Goal: Task Accomplishment & Management: Manage account settings

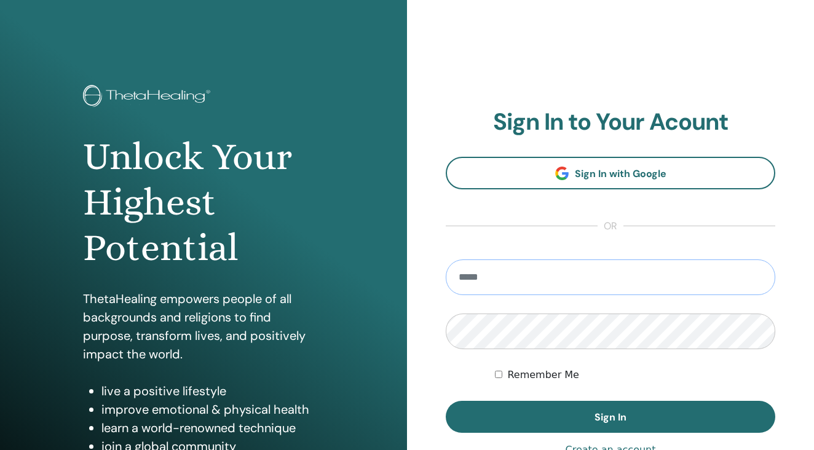
type input "**********"
click at [505, 373] on div "Remember Me" at bounding box center [635, 375] width 280 height 15
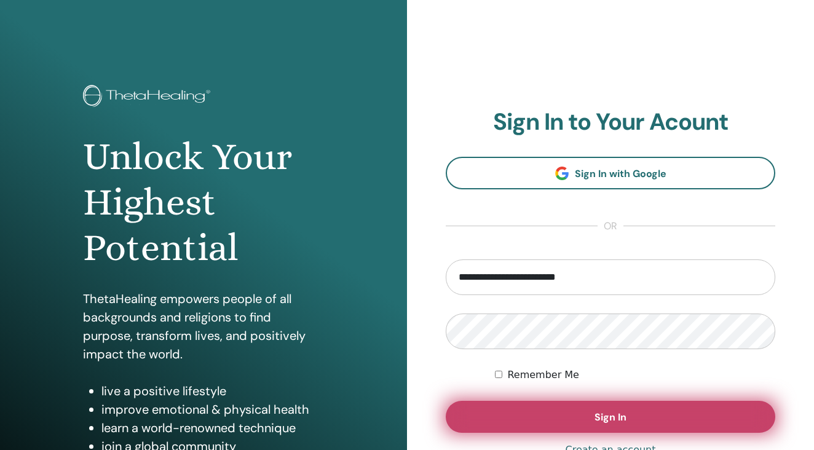
click at [582, 420] on button "Sign In" at bounding box center [611, 417] width 330 height 32
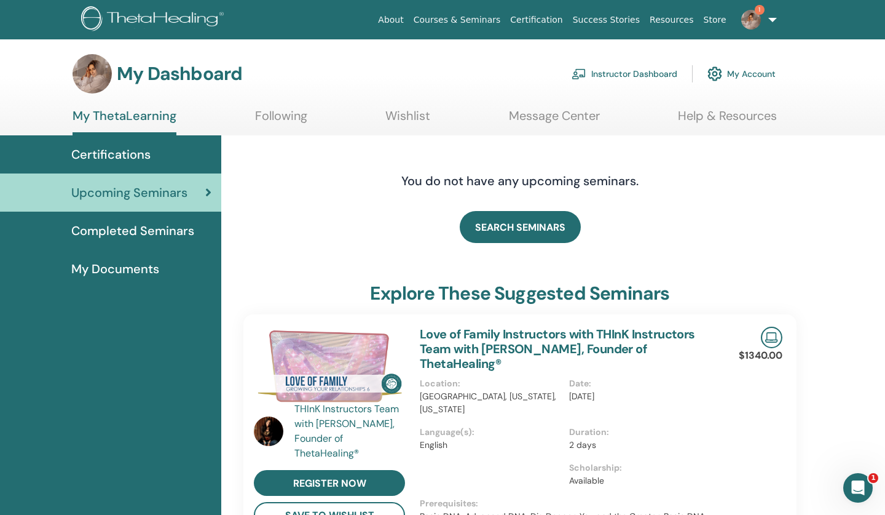
click at [606, 72] on link "Instructor Dashboard" at bounding box center [625, 73] width 106 height 27
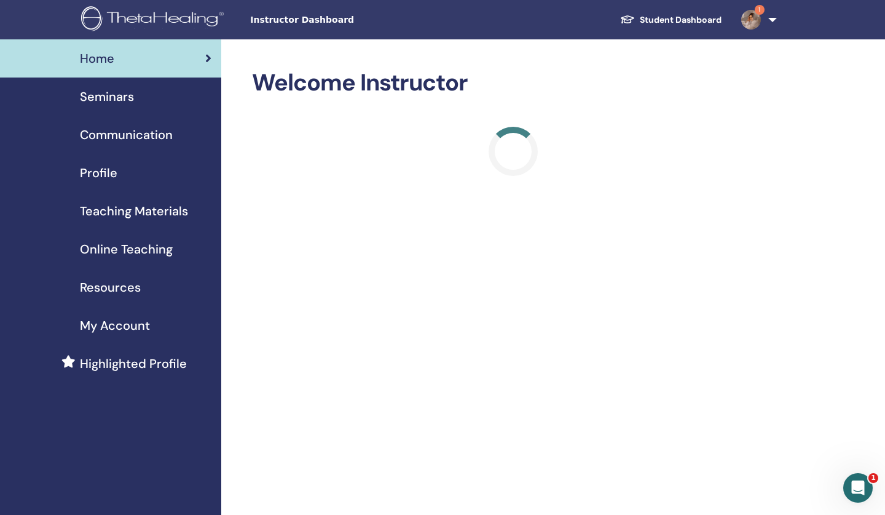
click at [101, 93] on span "Seminars" at bounding box center [107, 96] width 54 height 18
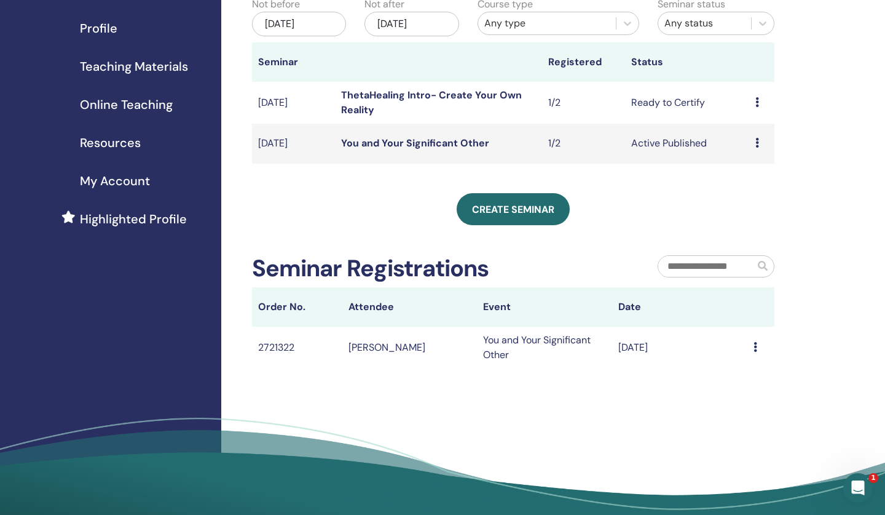
scroll to position [147, 0]
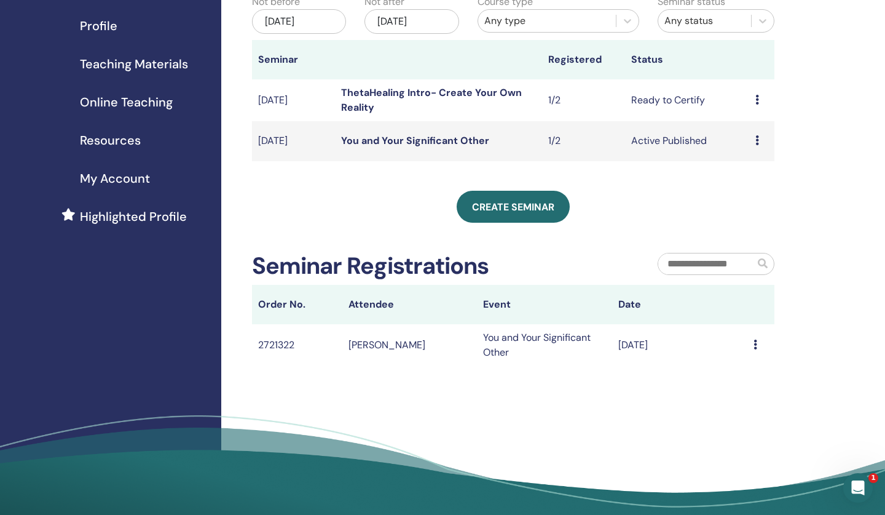
click at [757, 341] on icon at bounding box center [756, 344] width 4 height 10
click at [756, 140] on icon at bounding box center [758, 140] width 4 height 10
click at [757, 346] on icon at bounding box center [756, 344] width 4 height 10
click at [755, 344] on icon at bounding box center [756, 344] width 4 height 10
click at [439, 141] on link "You and Your Significant Other" at bounding box center [415, 140] width 148 height 13
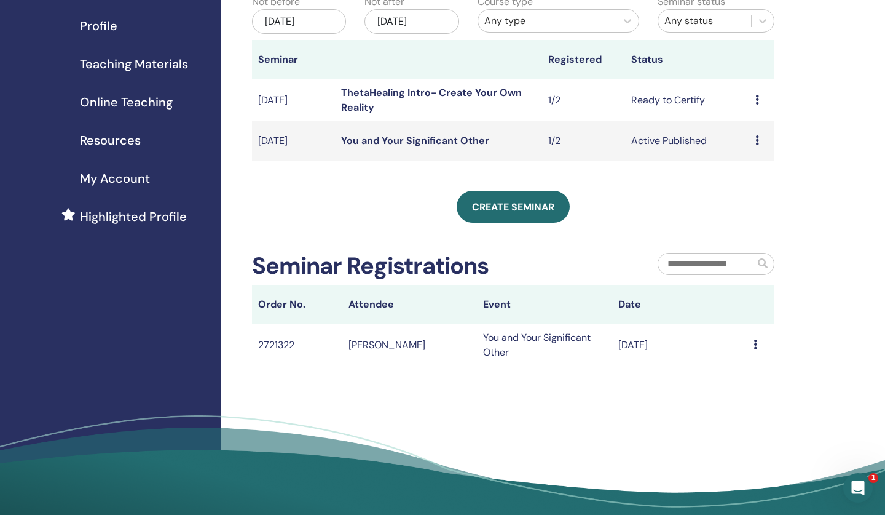
click at [409, 347] on td "[PERSON_NAME]" at bounding box center [409, 345] width 135 height 42
click at [757, 343] on icon at bounding box center [756, 344] width 4 height 10
click at [668, 367] on div "My Seminars You can customize the filter to explore upcoming seminars beyond th…" at bounding box center [553, 215] width 664 height 646
click at [756, 100] on icon at bounding box center [758, 100] width 4 height 10
click at [796, 86] on div "My Seminars You can customize the filter to explore upcoming seminars beyond th…" at bounding box center [553, 215] width 664 height 646
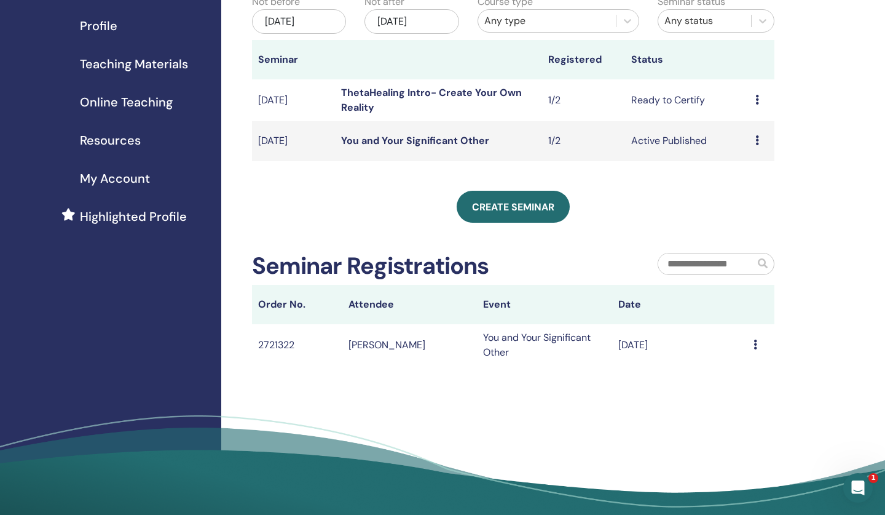
click at [756, 138] on icon at bounding box center [758, 140] width 4 height 10
click at [756, 185] on link "Attendees" at bounding box center [753, 185] width 47 height 13
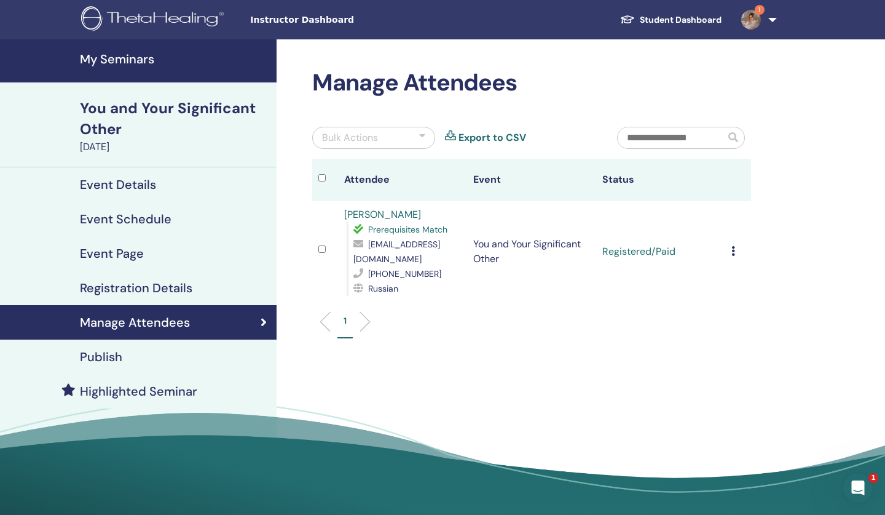
click at [733, 251] on icon at bounding box center [734, 251] width 4 height 10
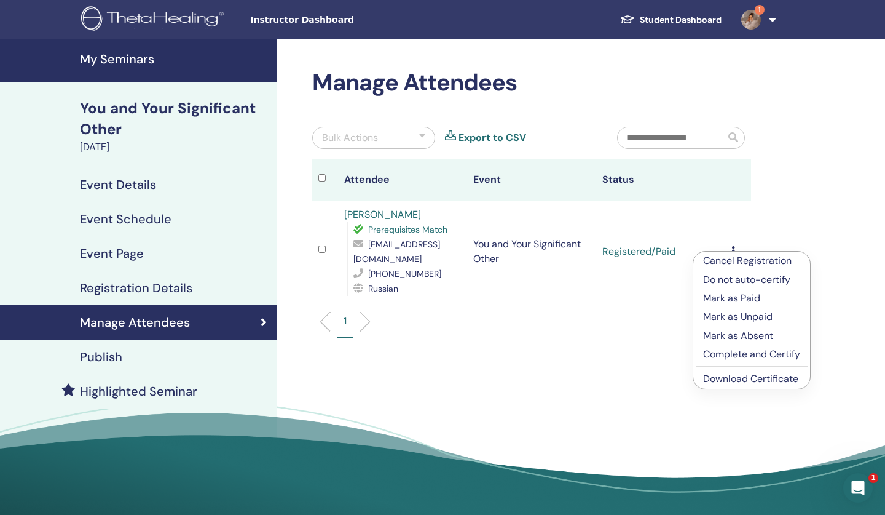
click at [725, 353] on p "Complete and Certify" at bounding box center [751, 354] width 97 height 15
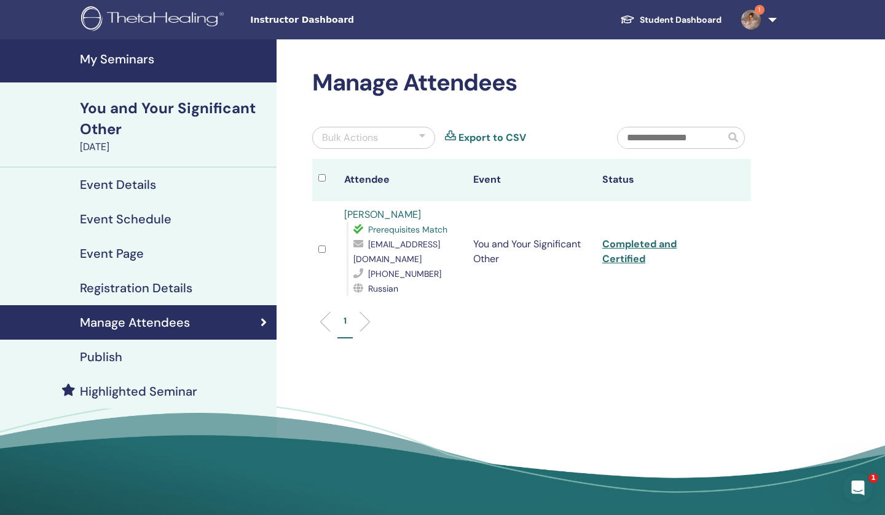
click at [647, 246] on link "Completed and Certified" at bounding box center [639, 251] width 74 height 28
click at [636, 246] on link "Completed and Certified" at bounding box center [639, 251] width 74 height 28
